Goal: Task Accomplishment & Management: Use online tool/utility

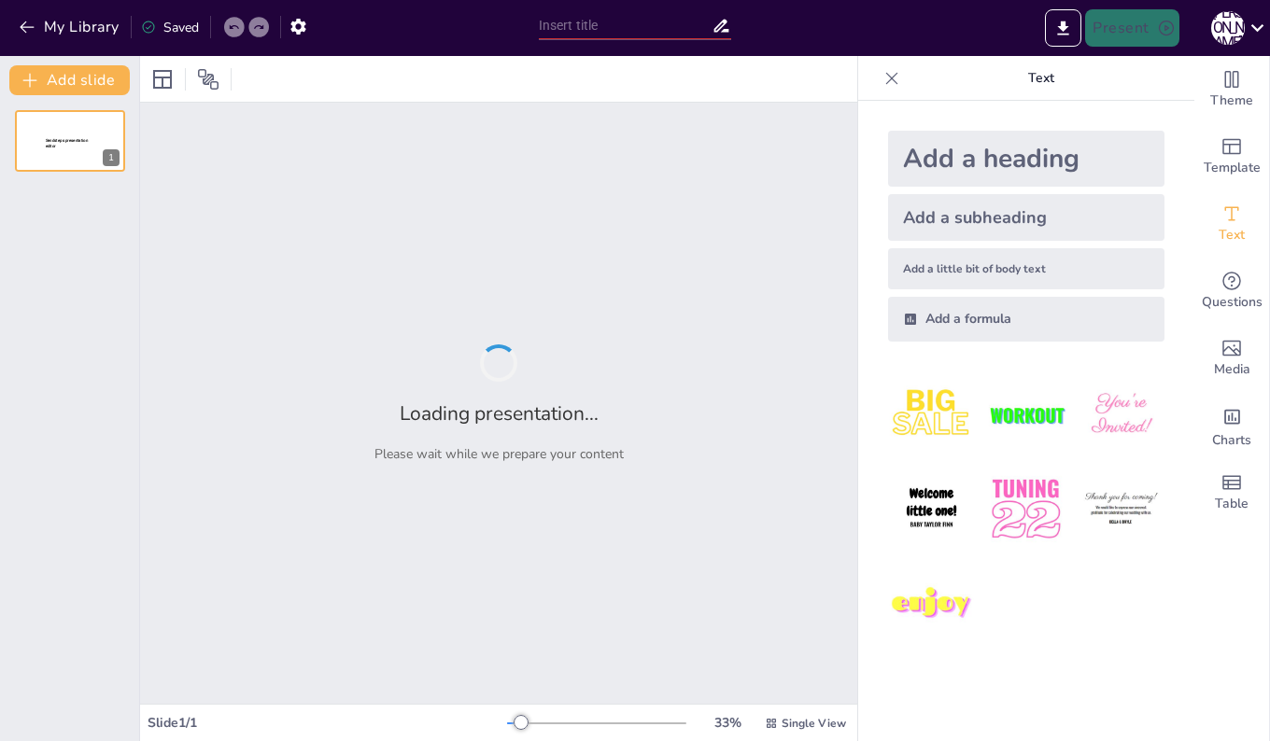
type input "New Sendsteps"
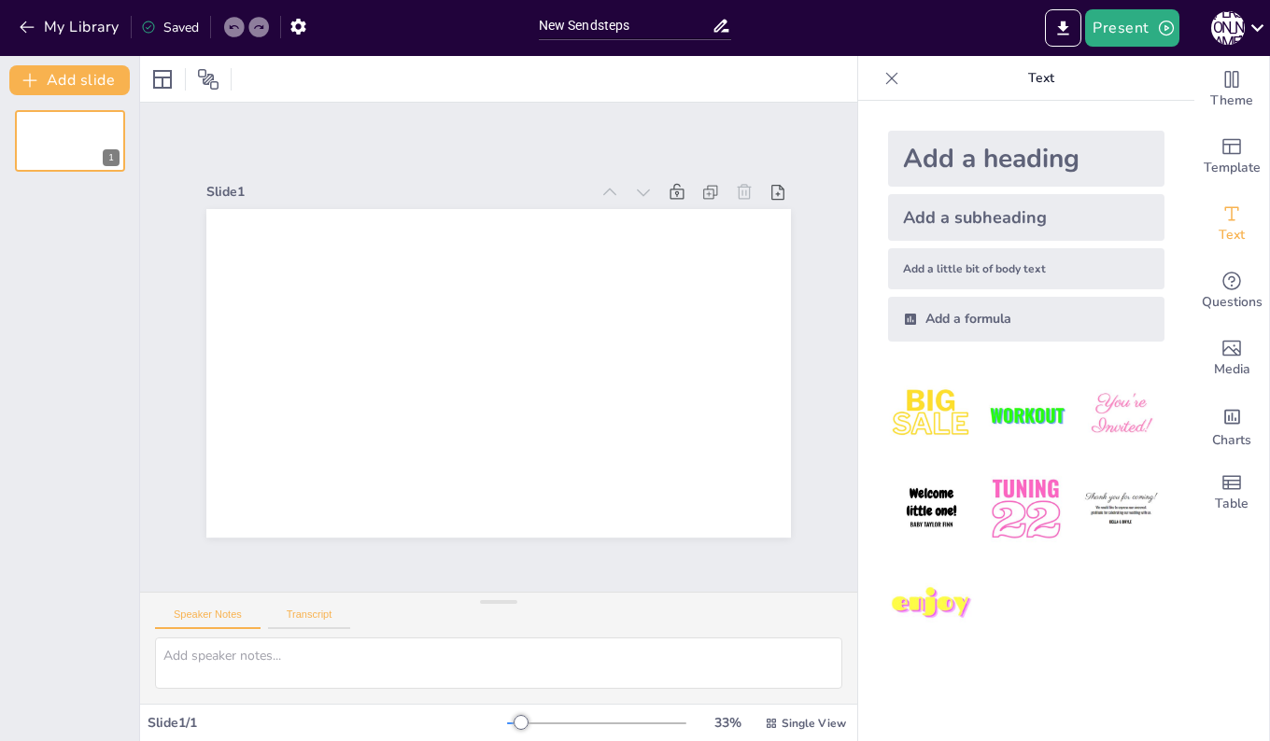
click at [317, 615] on button "Transcript" at bounding box center [309, 619] width 83 height 21
click at [189, 620] on button "Speaker Notes" at bounding box center [208, 619] width 106 height 21
click at [40, 30] on button "My Library" at bounding box center [70, 27] width 113 height 30
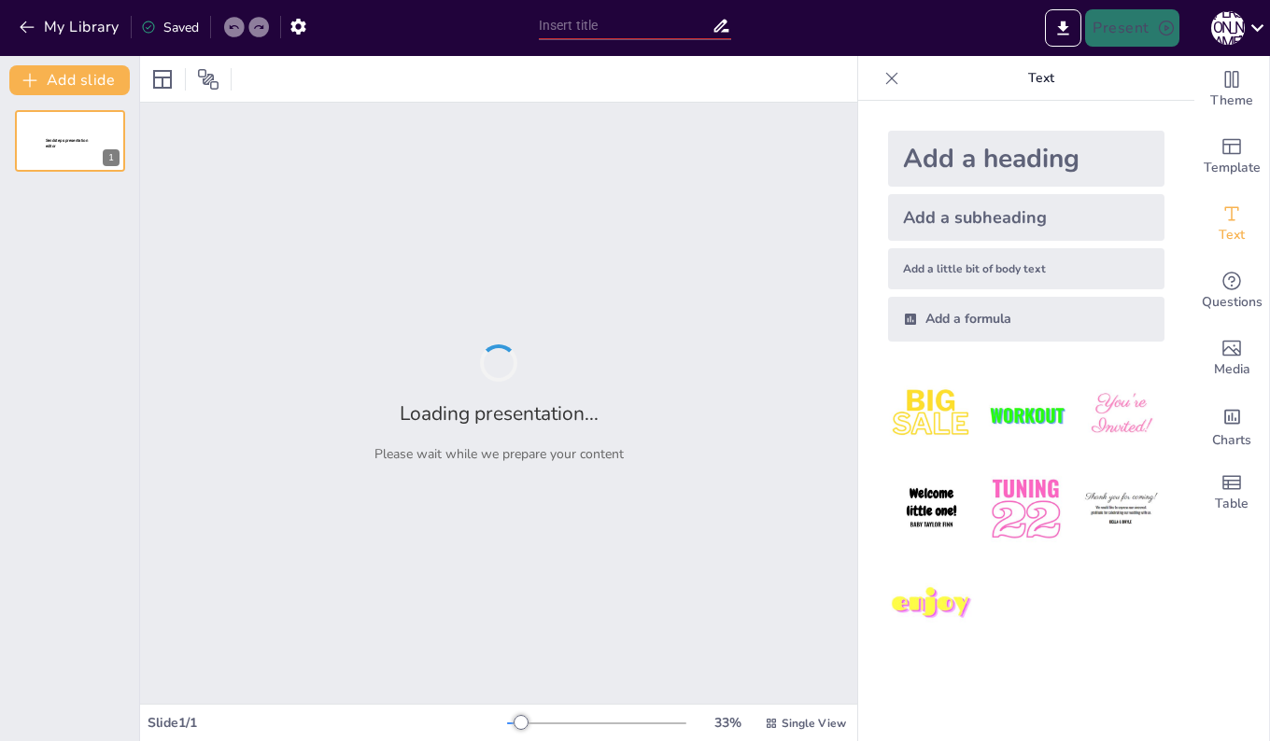
type input "顧客志向と創造的適応に基づくマーケティングの重要性"
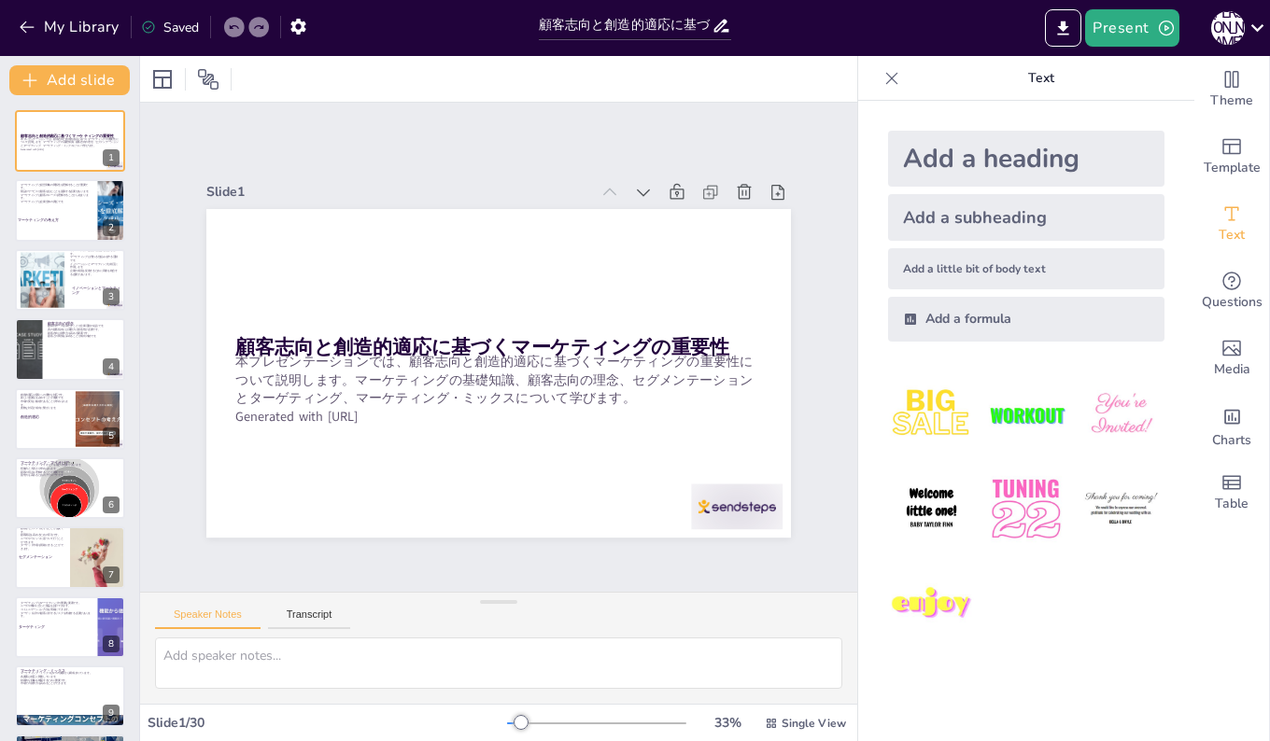
checkbox input "true"
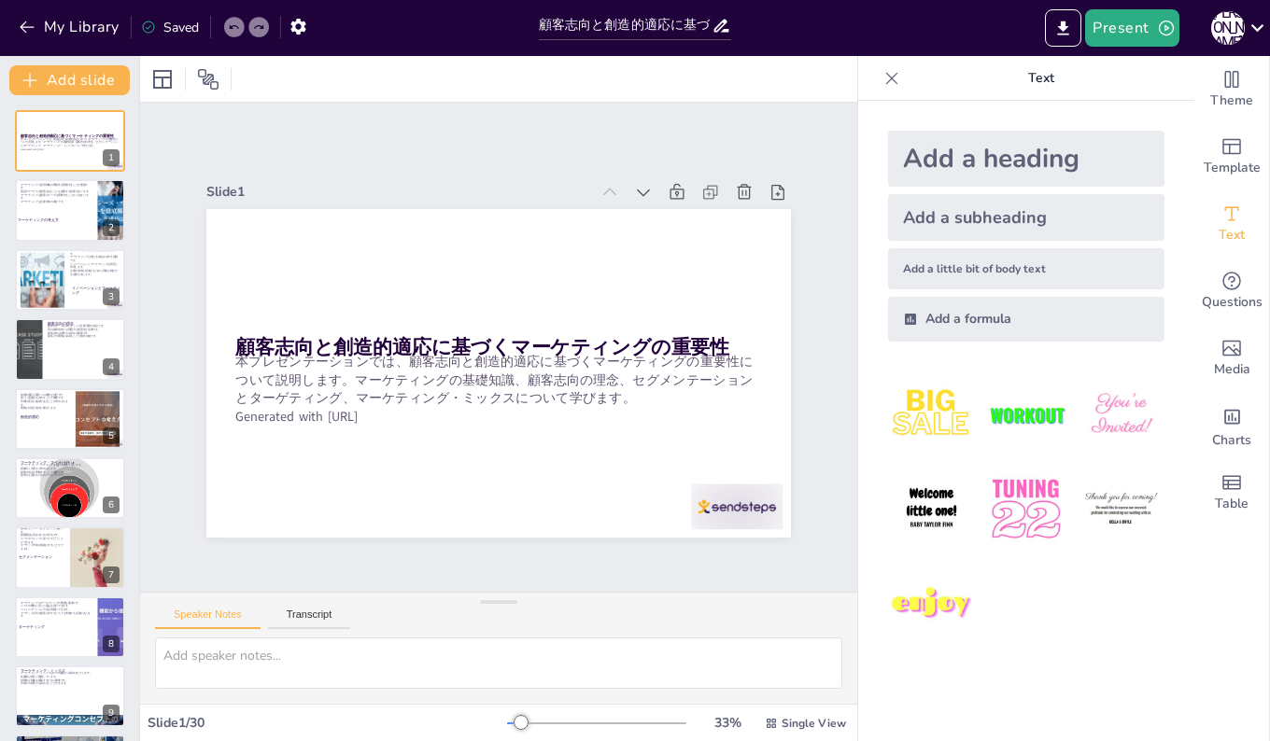
checkbox input "true"
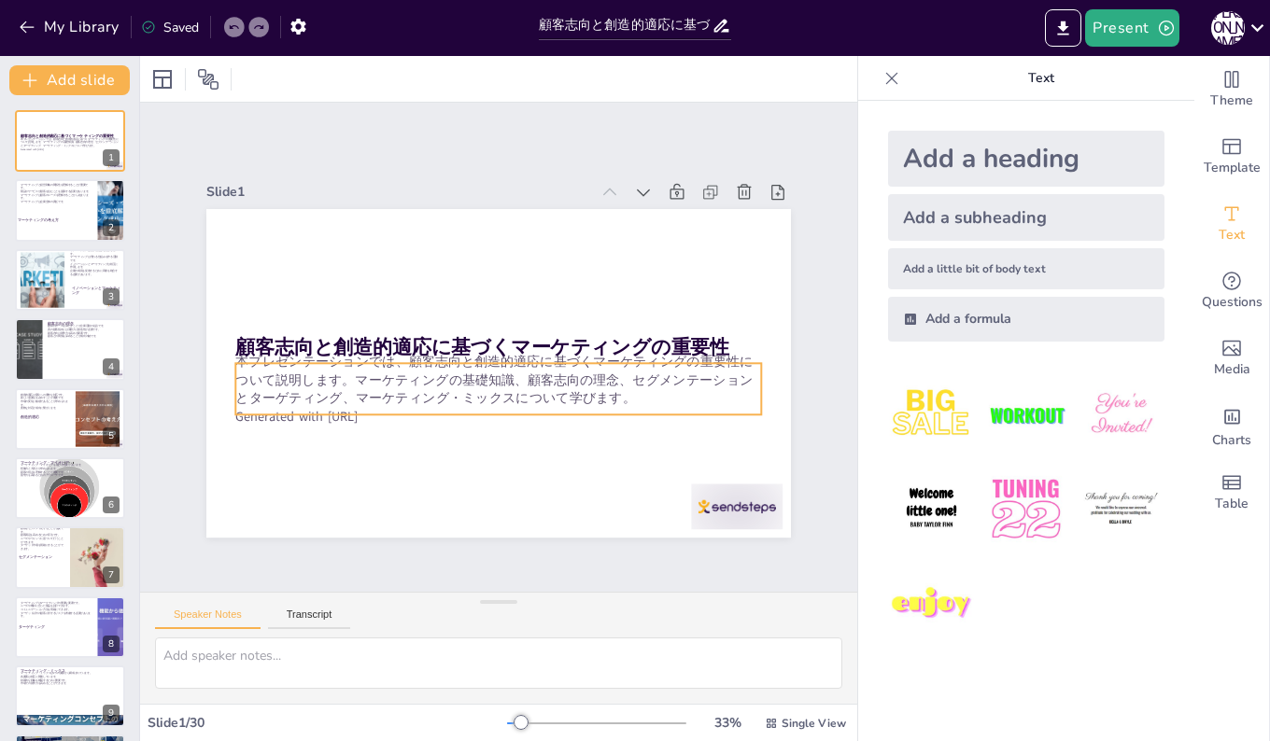
checkbox input "true"
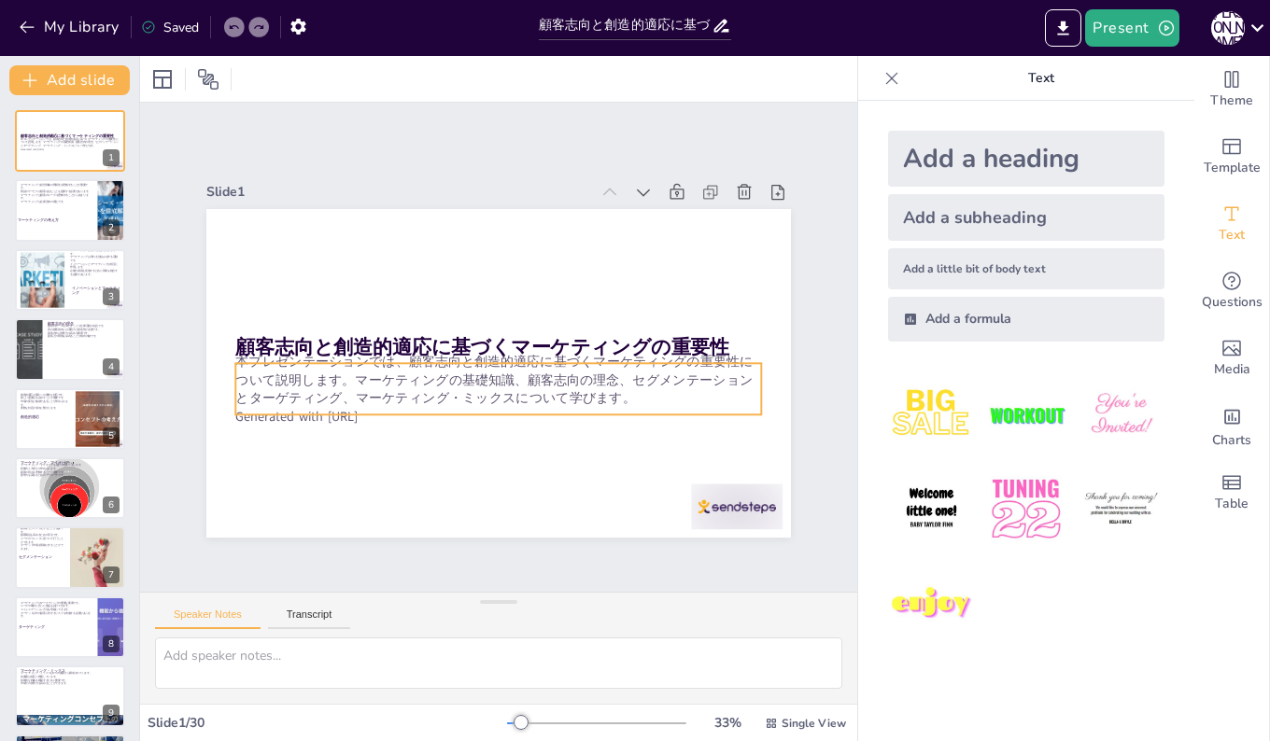
checkbox input "true"
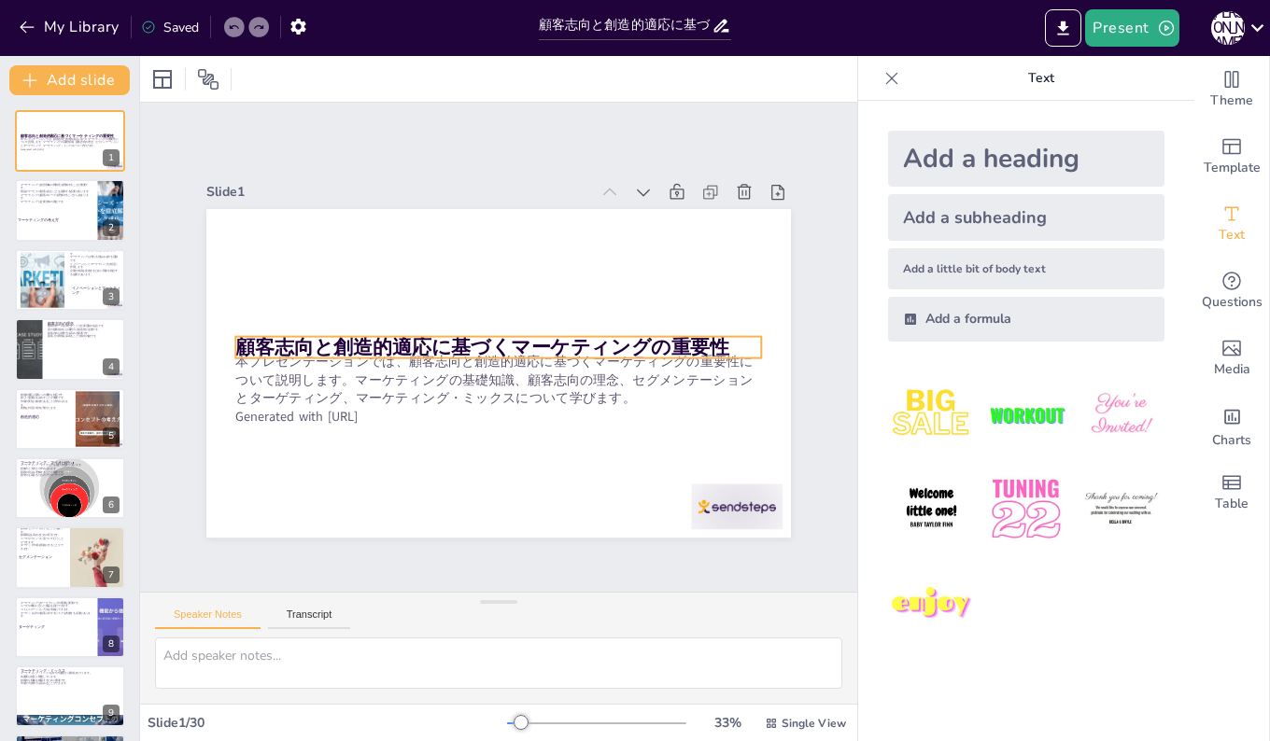
checkbox input "true"
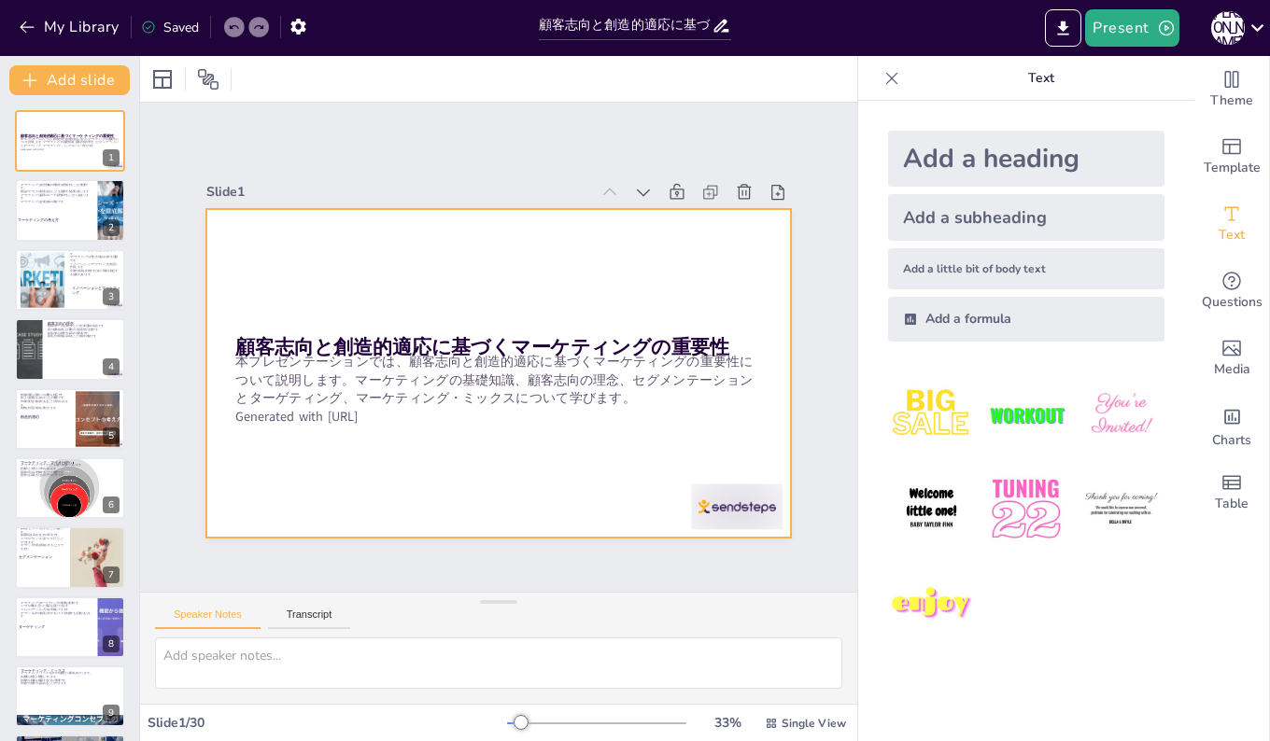
checkbox input "true"
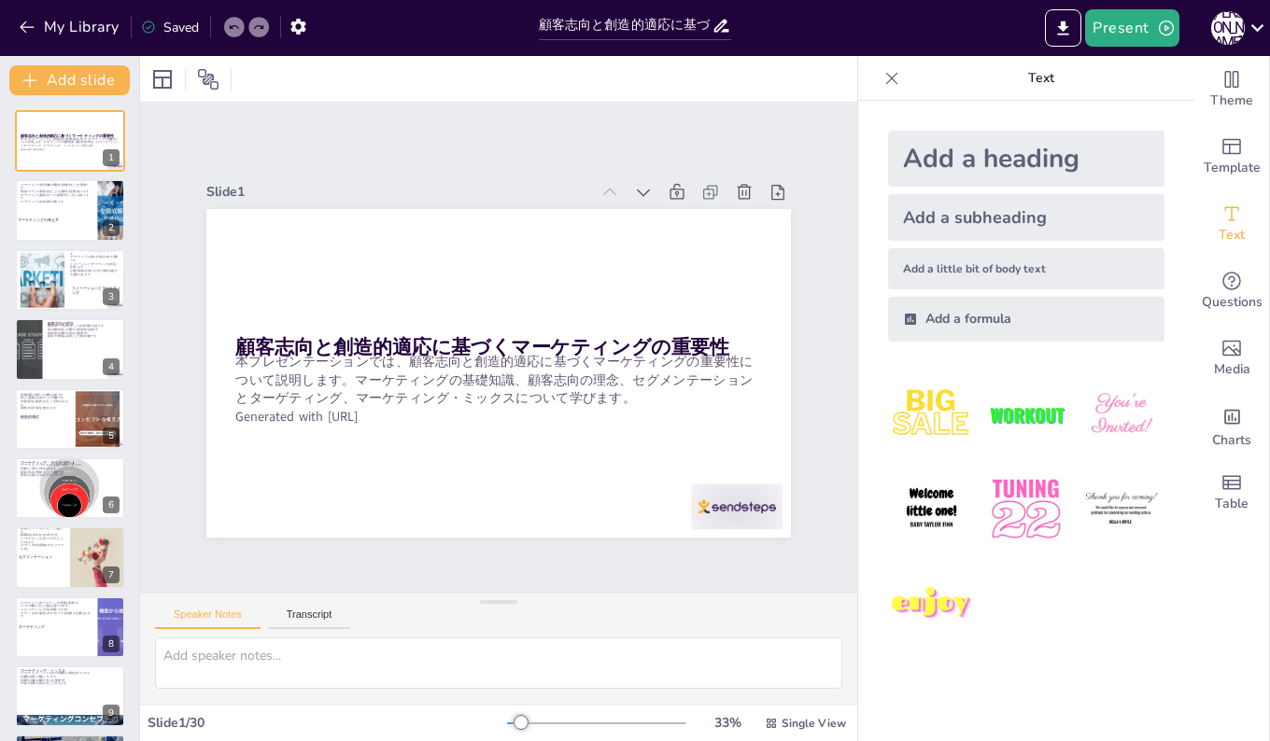
checkbox input "true"
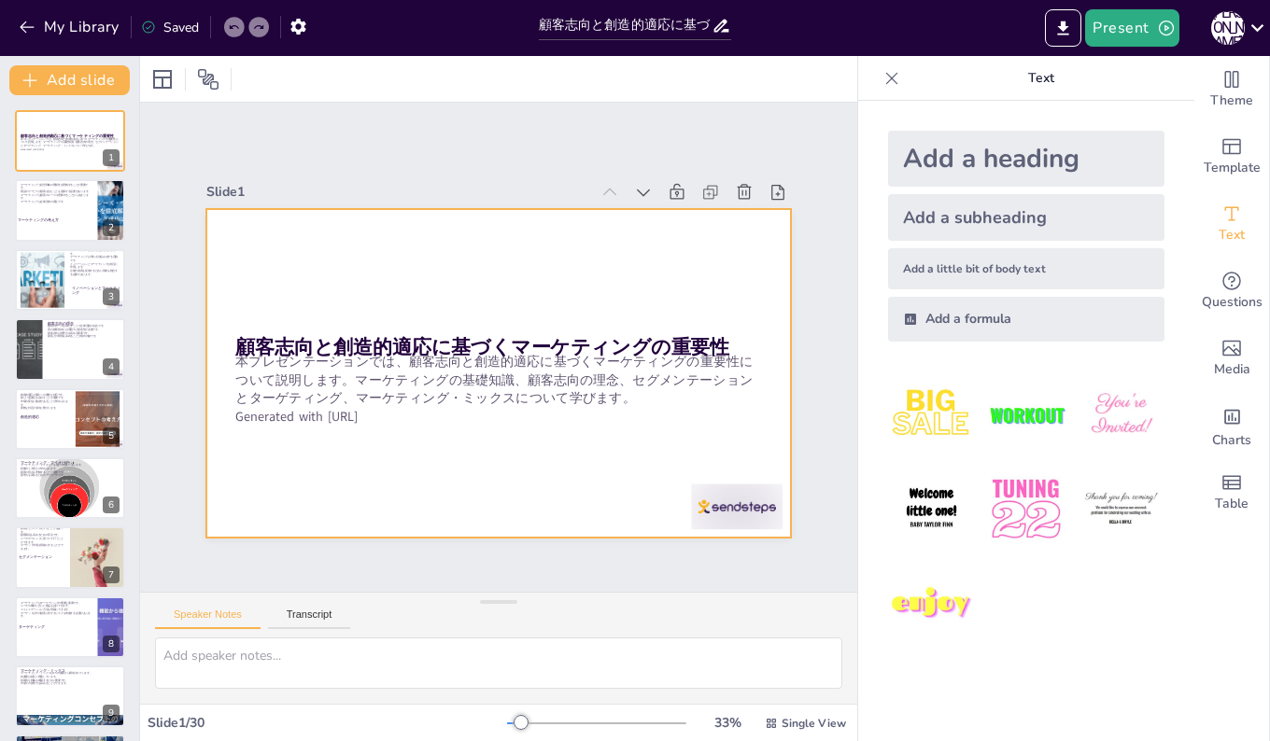
checkbox input "true"
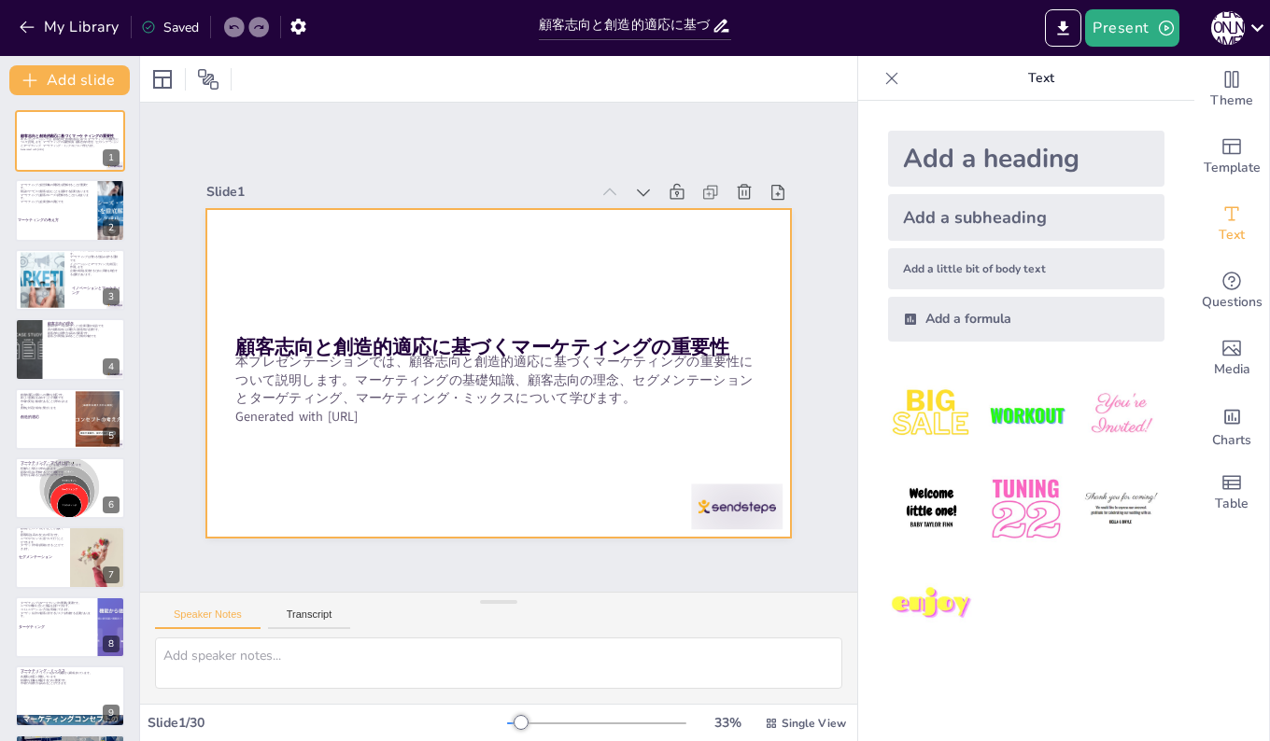
checkbox input "true"
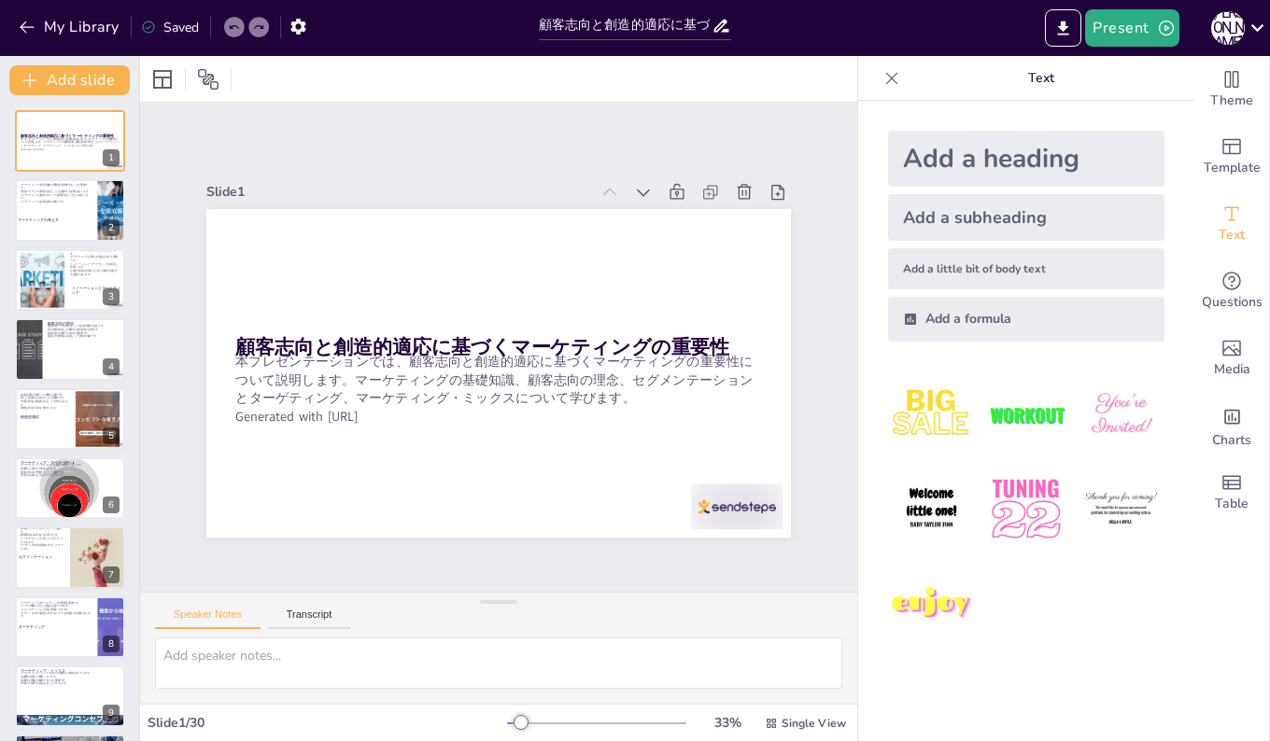
checkbox input "true"
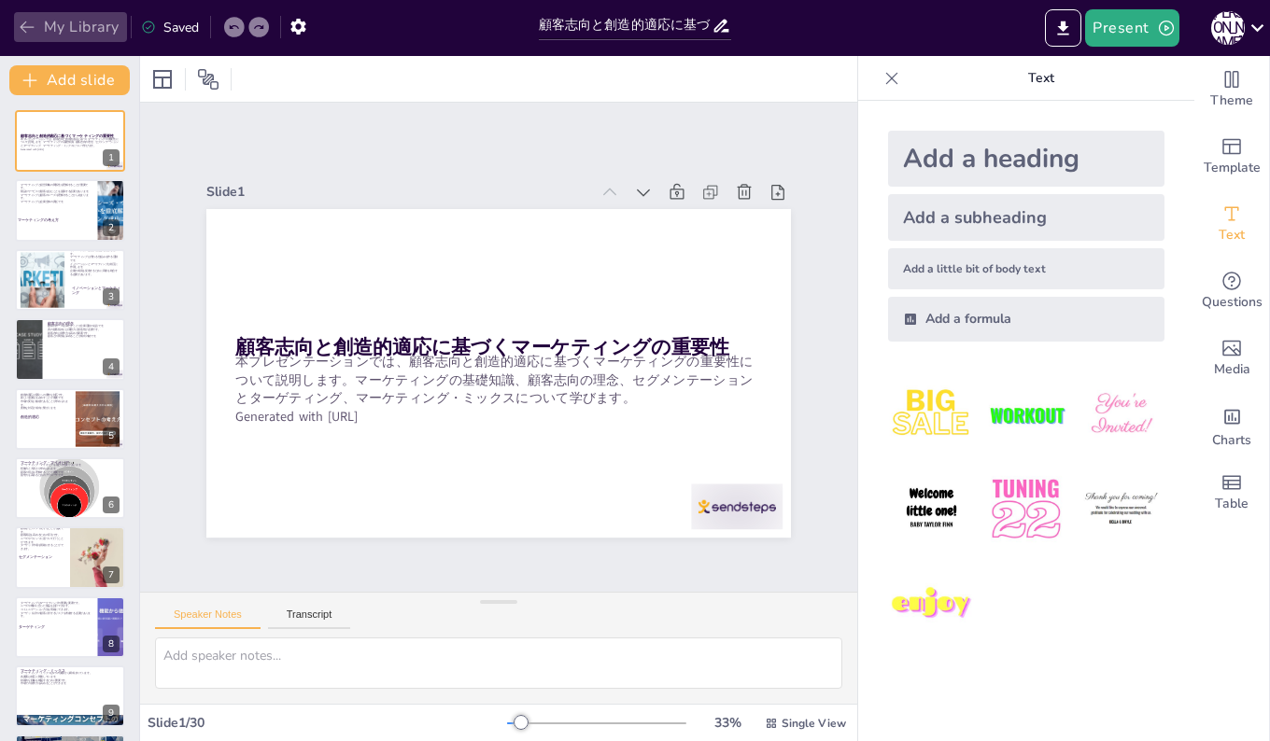
click at [21, 29] on icon "button" at bounding box center [27, 27] width 19 height 19
